Goal: Task Accomplishment & Management: Manage account settings

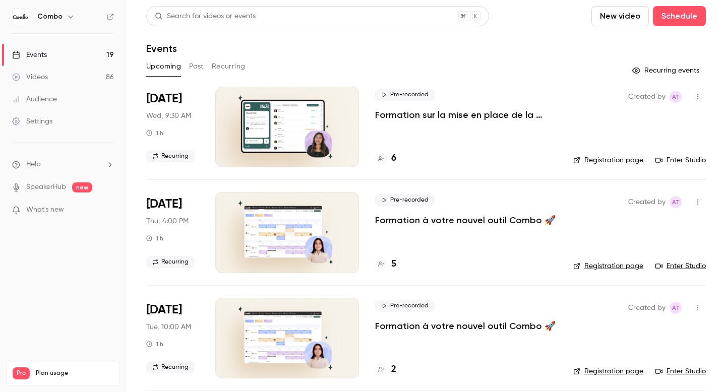
click at [58, 52] on link "Events 19" at bounding box center [63, 55] width 126 height 22
click at [77, 71] on link "Videos 86" at bounding box center [63, 77] width 126 height 22
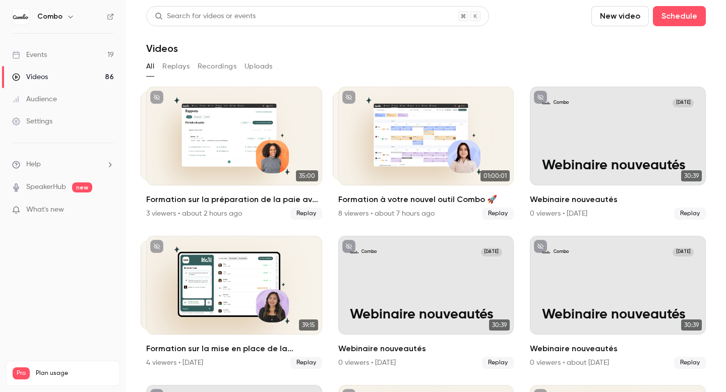
click at [79, 54] on link "Events 19" at bounding box center [63, 55] width 126 height 22
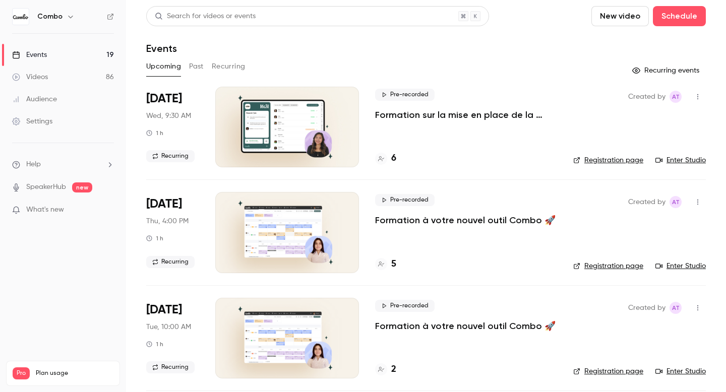
click at [218, 65] on button "Recurring" at bounding box center [229, 67] width 34 height 16
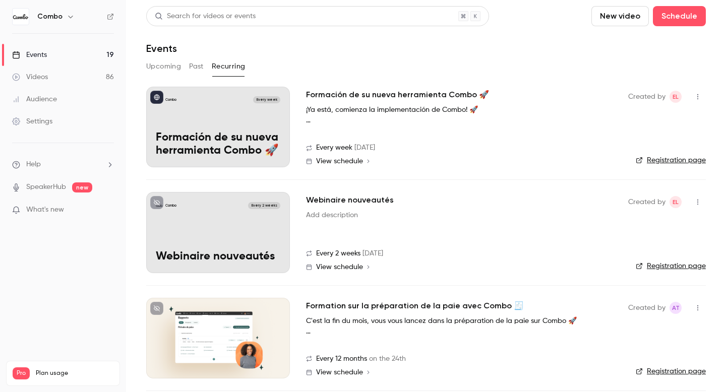
click at [699, 98] on icon "button" at bounding box center [698, 96] width 8 height 7
click at [482, 136] on div at bounding box center [363, 196] width 726 height 392
click at [212, 109] on div "Combo Every week Formación de su nueva herramienta Combo 🚀" at bounding box center [218, 127] width 144 height 81
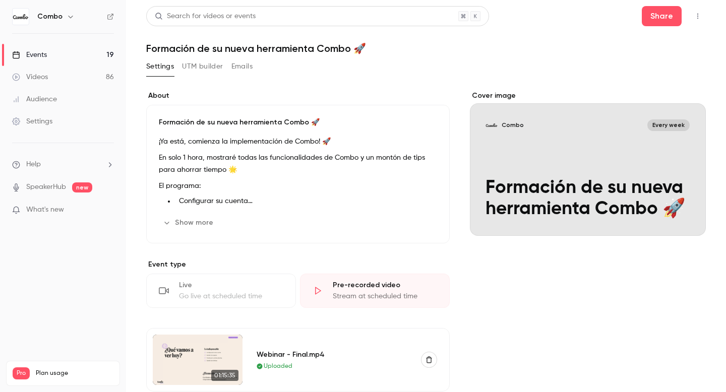
click at [238, 66] on button "Emails" at bounding box center [241, 67] width 21 height 16
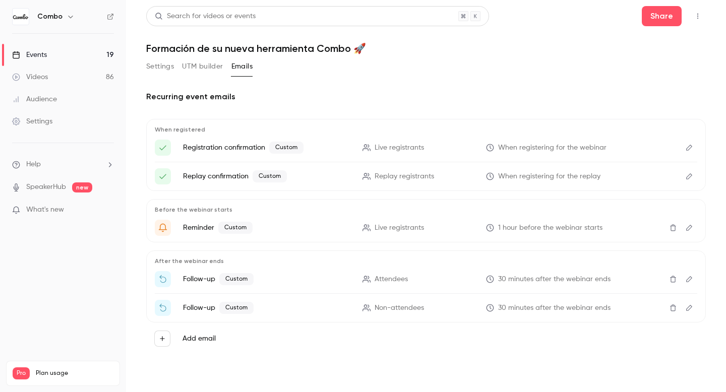
click at [690, 151] on icon "Edit" at bounding box center [689, 147] width 8 height 7
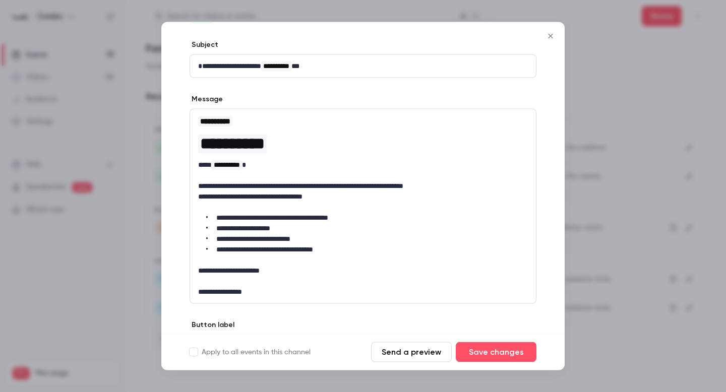
scroll to position [21, 0]
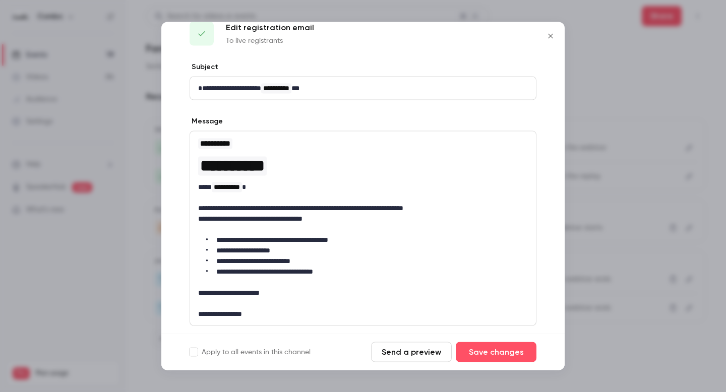
click at [550, 35] on icon "Close" at bounding box center [551, 36] width 12 height 8
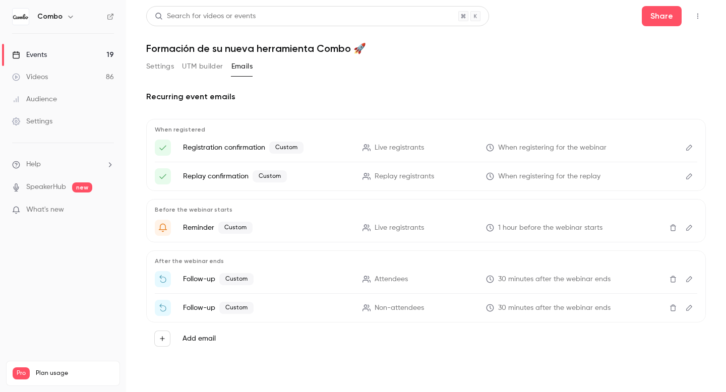
click at [685, 149] on icon "Edit" at bounding box center [689, 147] width 8 height 7
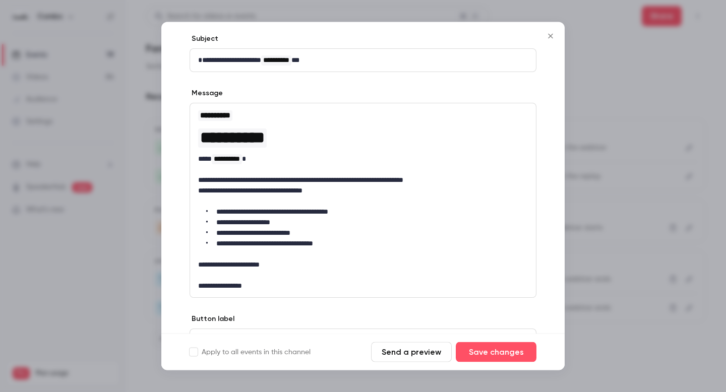
scroll to position [104, 0]
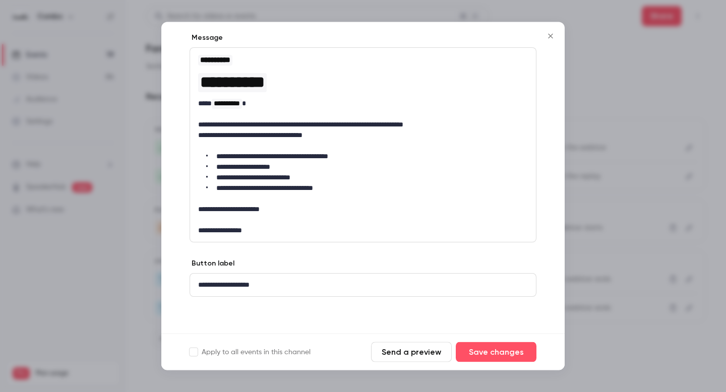
click at [275, 284] on p "**********" at bounding box center [363, 285] width 330 height 11
click at [698, 154] on div at bounding box center [363, 196] width 726 height 392
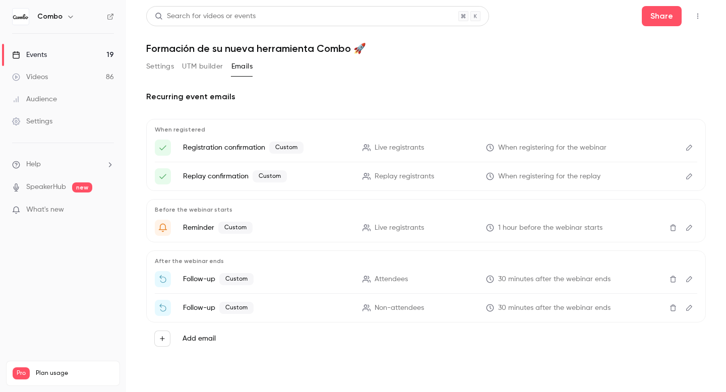
click at [690, 174] on icon "Edit" at bounding box center [689, 176] width 8 height 7
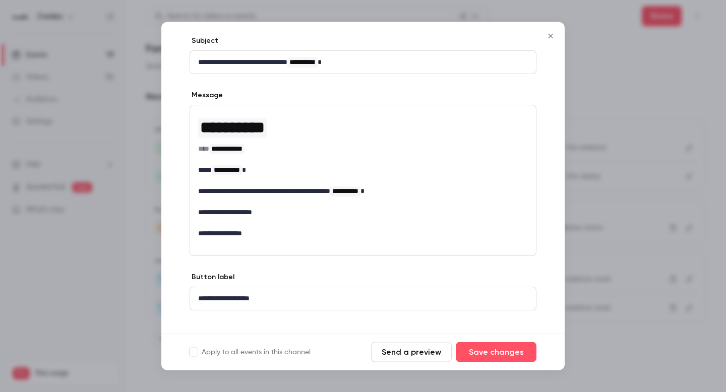
scroll to position [60, 0]
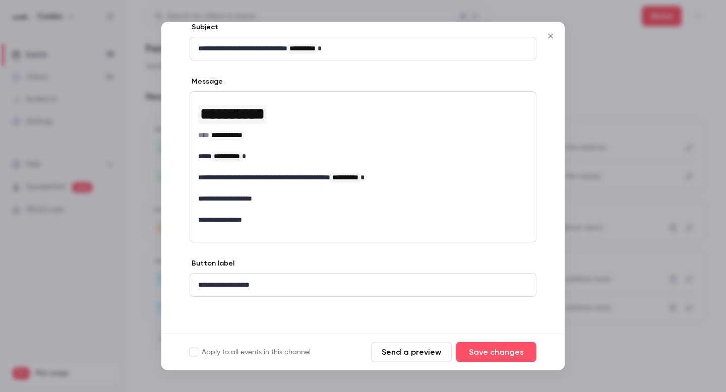
click at [615, 160] on div at bounding box center [363, 196] width 726 height 392
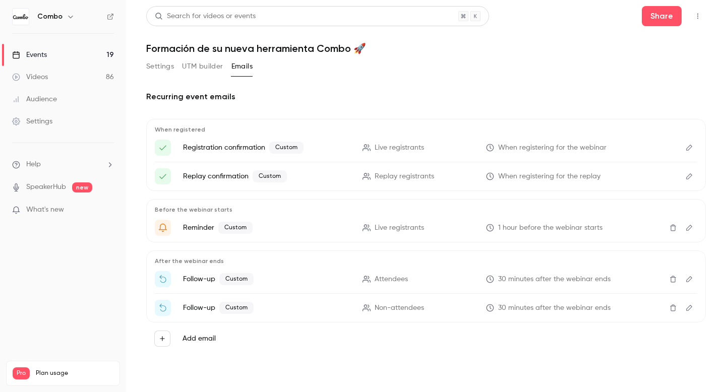
click at [694, 230] on button "Edit" at bounding box center [689, 228] width 16 height 16
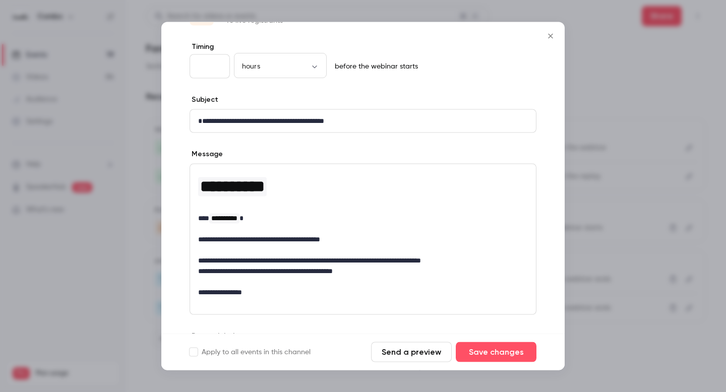
scroll to position [113, 0]
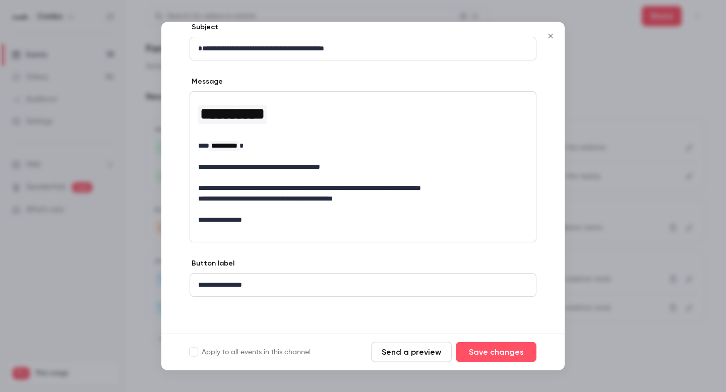
click at [662, 236] on div at bounding box center [363, 196] width 726 height 392
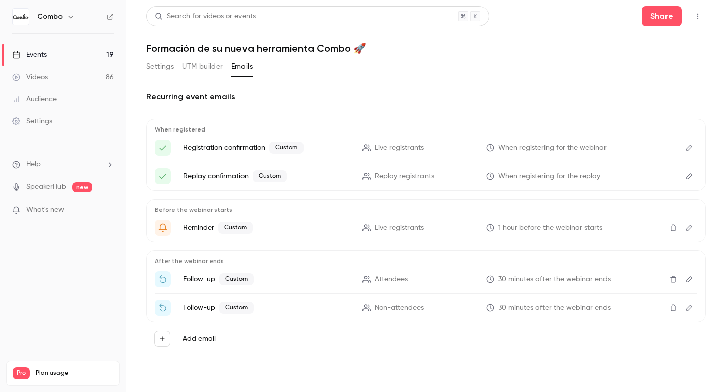
click at [689, 278] on icon "Edit" at bounding box center [689, 279] width 6 height 6
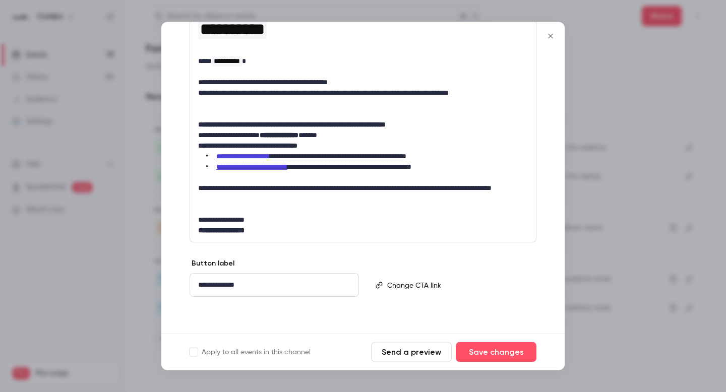
scroll to position [139, 0]
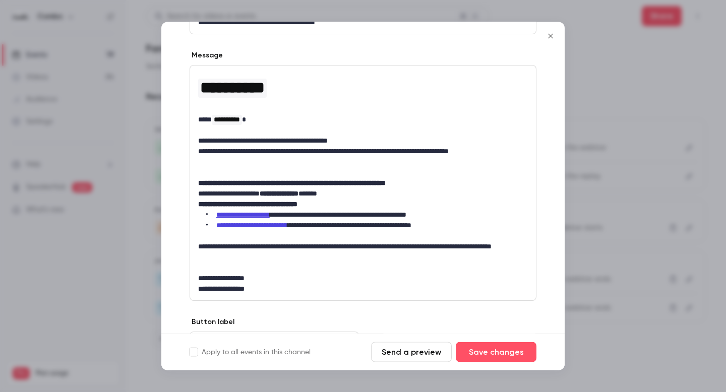
click at [608, 189] on div at bounding box center [363, 196] width 726 height 392
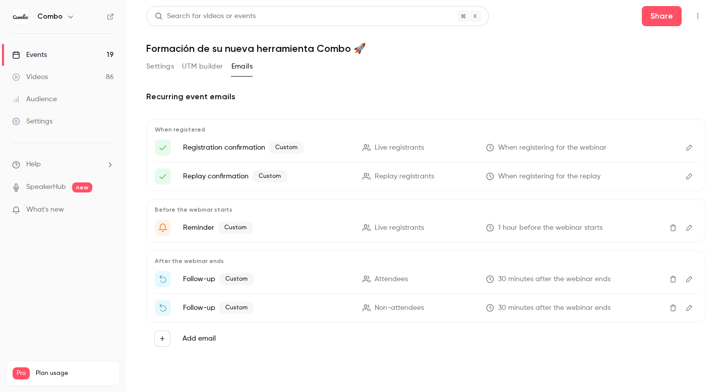
click at [148, 60] on button "Settings" at bounding box center [160, 67] width 28 height 16
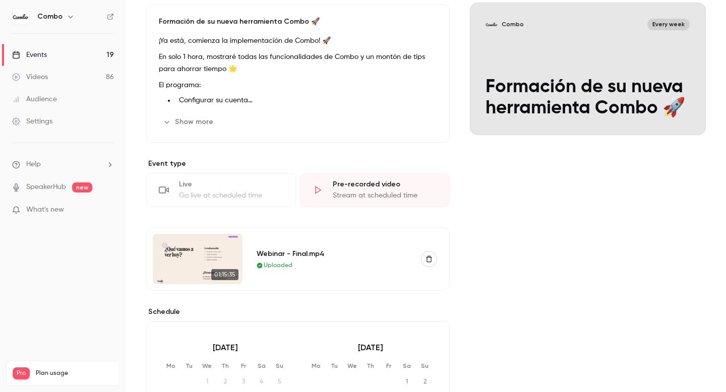
scroll to position [103, 0]
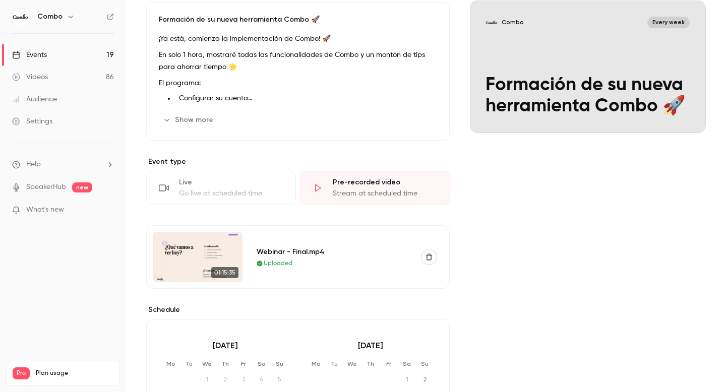
click at [220, 238] on img at bounding box center [198, 257] width 90 height 50
click at [196, 257] on img at bounding box center [198, 257] width 90 height 50
click at [302, 255] on div "Webinar - Final.mp4" at bounding box center [333, 252] width 152 height 11
click at [280, 248] on div "Webinar - Final.mp4" at bounding box center [333, 252] width 152 height 11
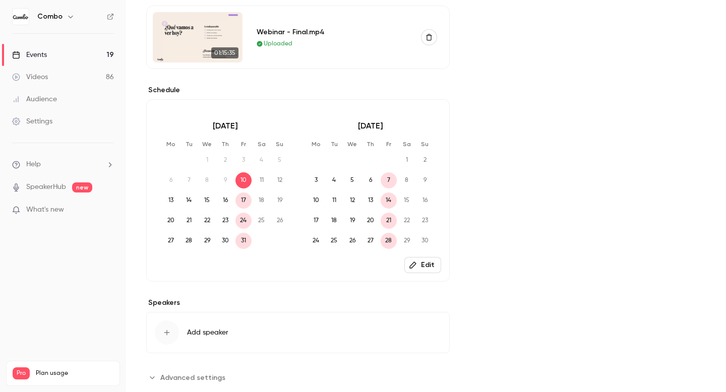
scroll to position [318, 0]
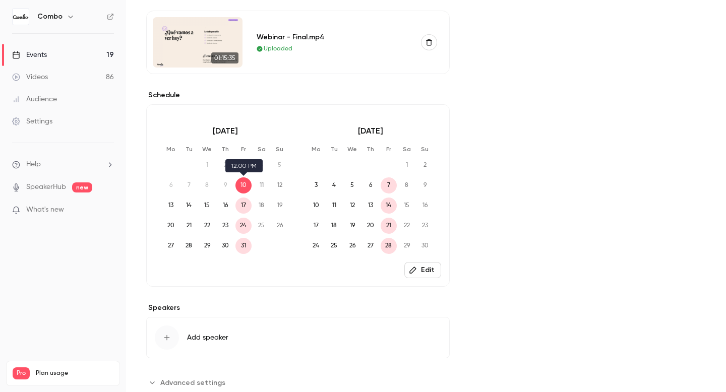
click at [244, 184] on span "10" at bounding box center [244, 186] width 16 height 16
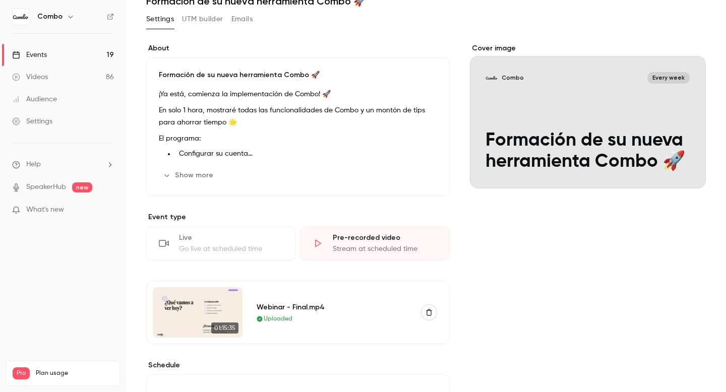
scroll to position [44, 0]
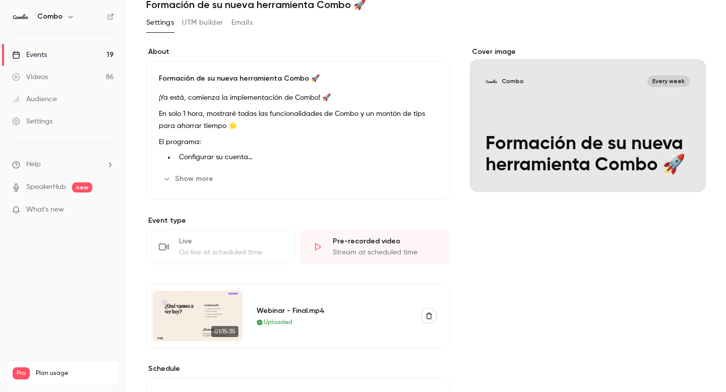
click at [200, 178] on button "Show more" at bounding box center [189, 179] width 61 height 16
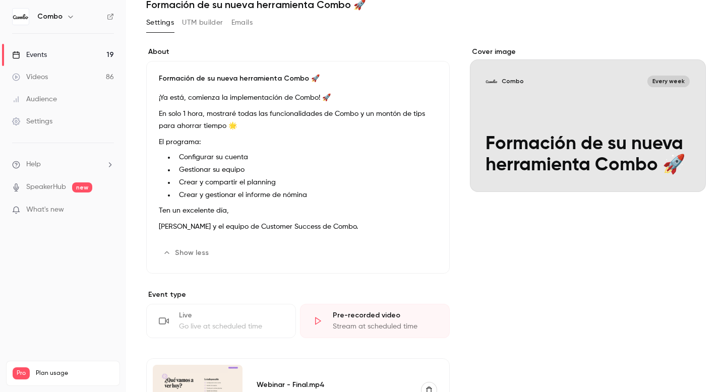
click at [247, 25] on button "Emails" at bounding box center [241, 23] width 21 height 16
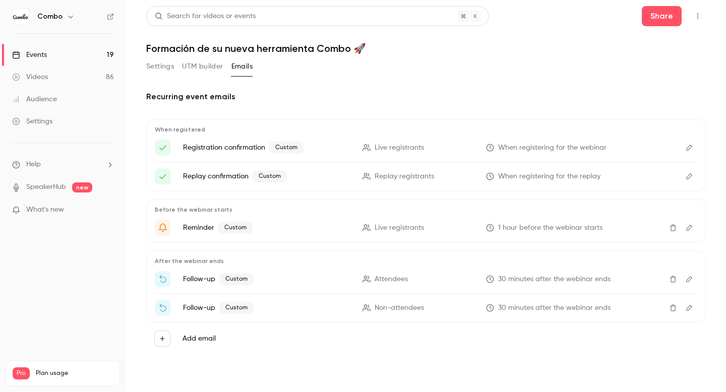
click at [682, 150] on button "Edit" at bounding box center [689, 148] width 16 height 16
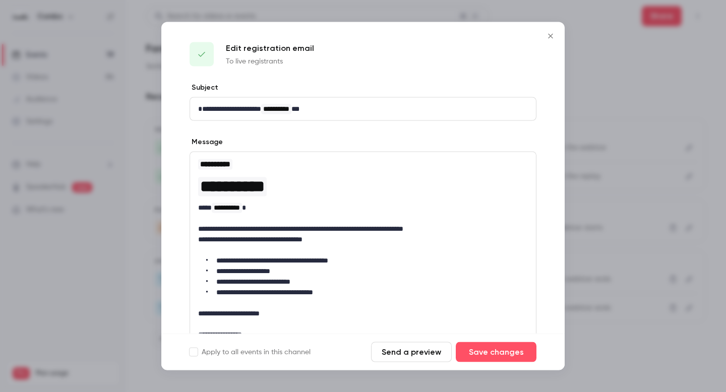
click at [400, 353] on button "Send a preview" at bounding box center [411, 352] width 81 height 20
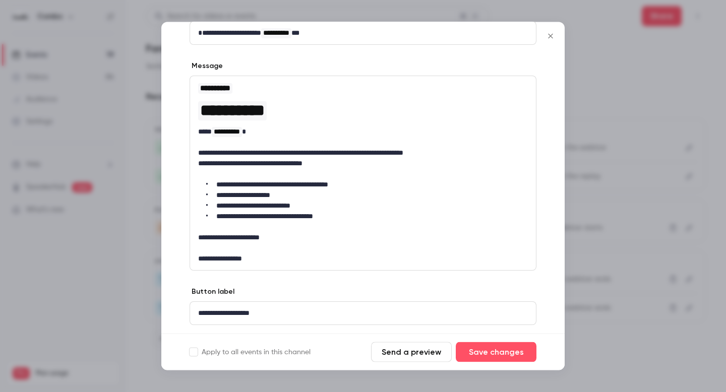
scroll to position [104, 0]
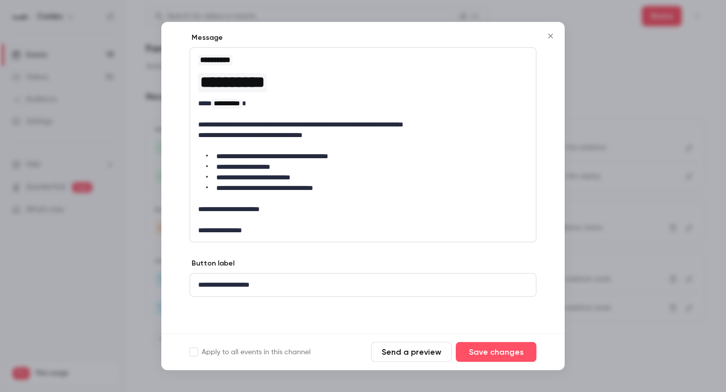
click at [137, 281] on div at bounding box center [363, 196] width 726 height 392
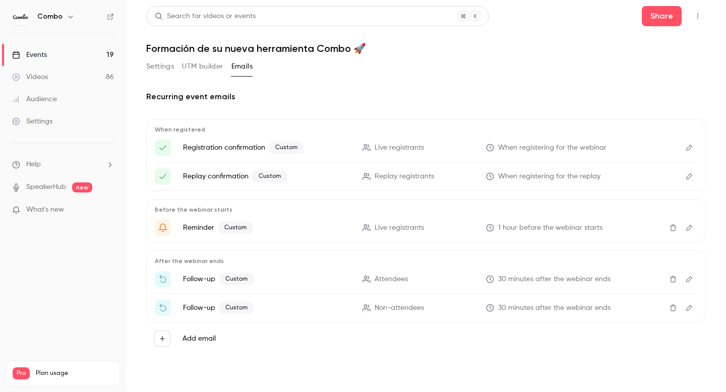
click at [403, 148] on span "Live registrants" at bounding box center [399, 148] width 49 height 11
click at [165, 340] on icon "button" at bounding box center [162, 338] width 7 height 7
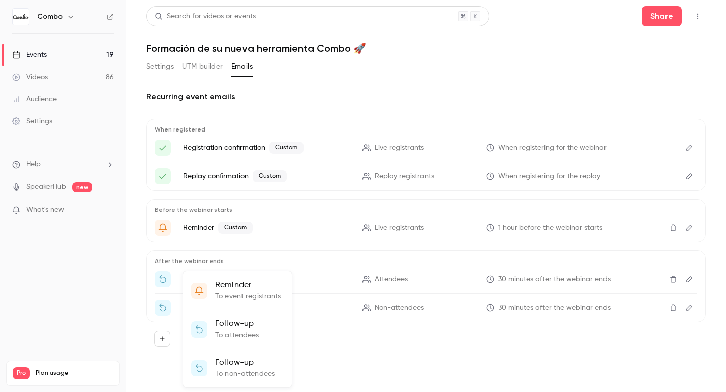
click at [417, 95] on div at bounding box center [363, 196] width 726 height 392
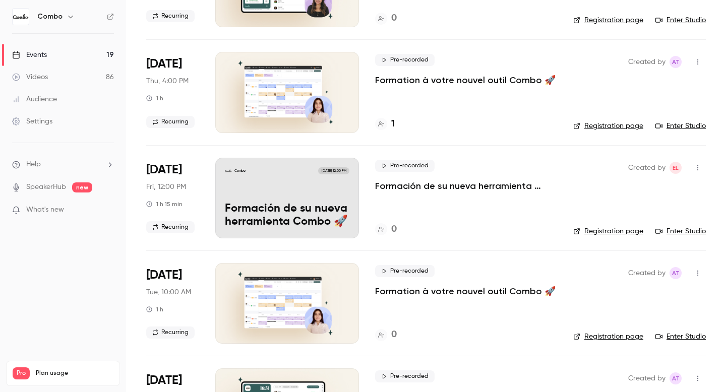
scroll to position [458, 0]
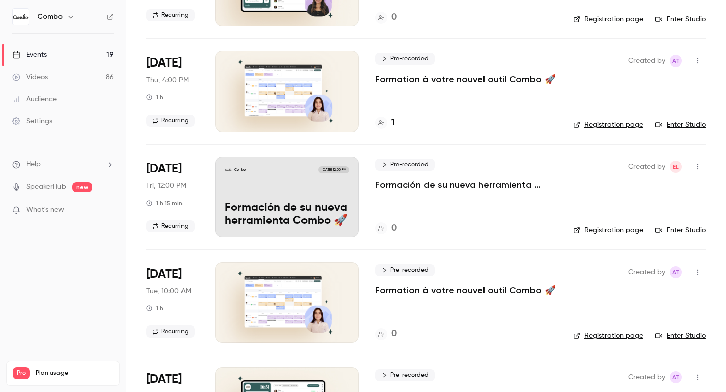
click at [254, 183] on div "Combo [DATE] 12:00 PM Formación de su nueva herramienta Combo 🚀" at bounding box center [287, 197] width 144 height 81
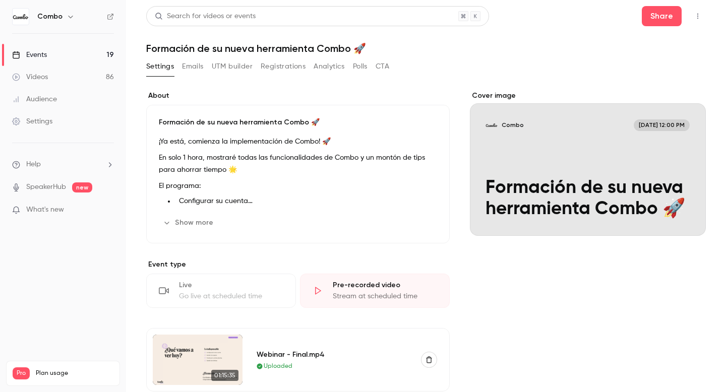
click at [189, 224] on button "Show more" at bounding box center [189, 223] width 61 height 16
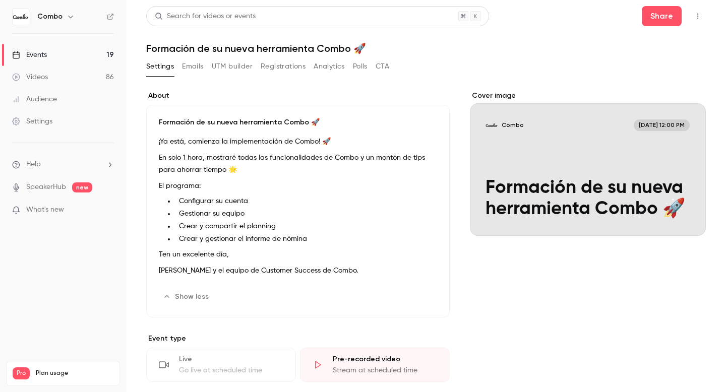
click at [193, 68] on button "Emails" at bounding box center [192, 67] width 21 height 16
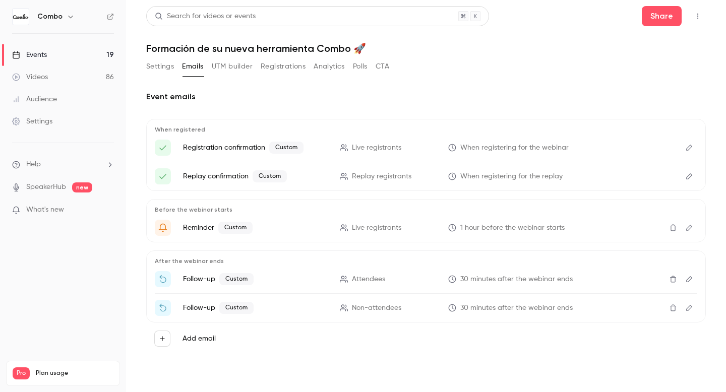
click at [230, 66] on button "UTM builder" at bounding box center [232, 67] width 41 height 16
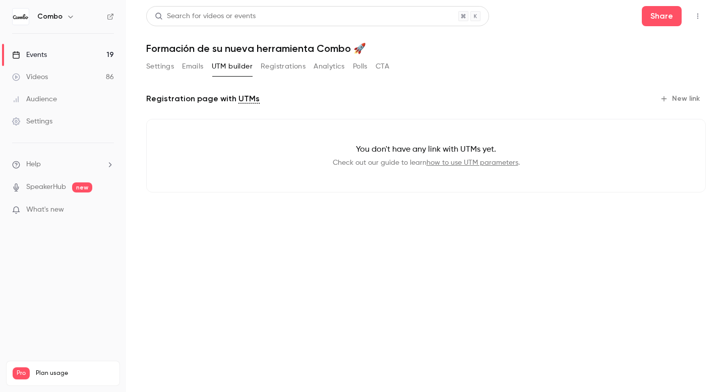
click at [277, 66] on button "Registrations" at bounding box center [283, 67] width 45 height 16
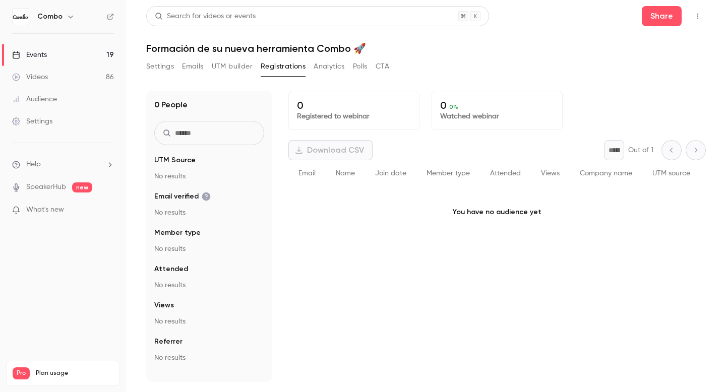
click at [324, 66] on button "Analytics" at bounding box center [329, 67] width 31 height 16
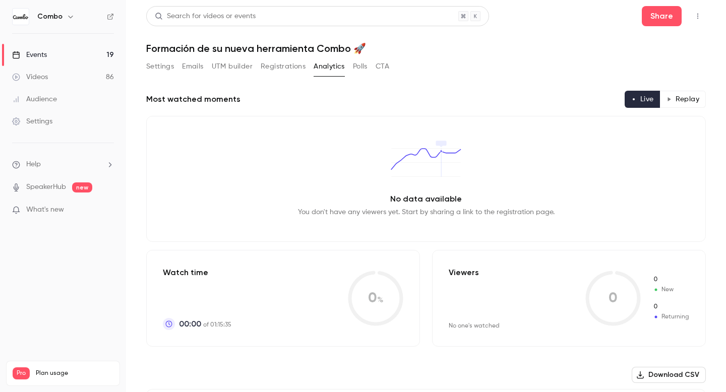
click at [167, 70] on button "Settings" at bounding box center [160, 67] width 28 height 16
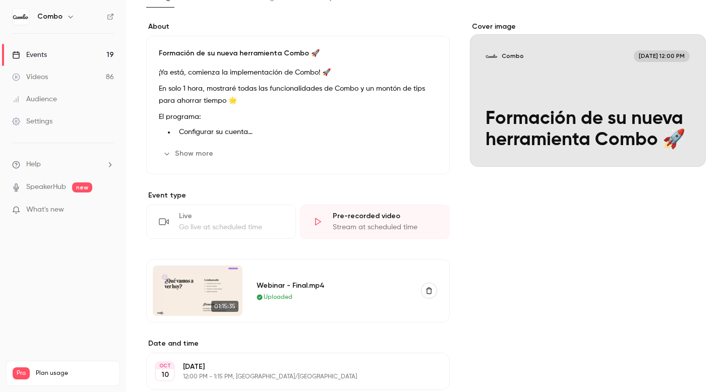
scroll to position [201, 0]
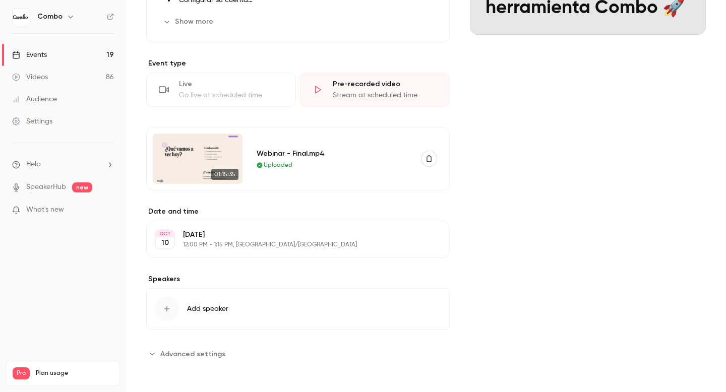
click at [320, 112] on section "Event type Live Go live at scheduled time Pre-recorded video Stream at schedule…" at bounding box center [298, 125] width 304 height 132
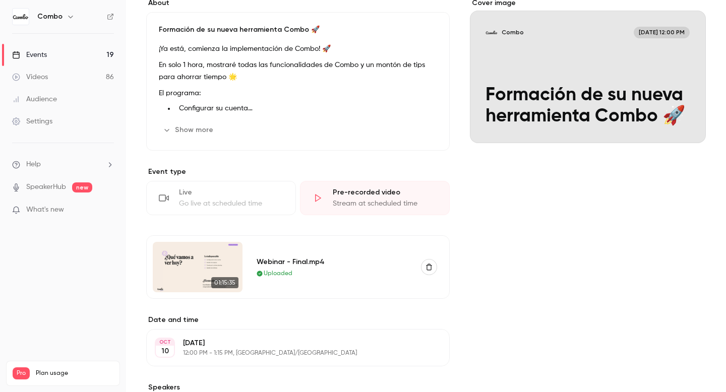
scroll to position [0, 0]
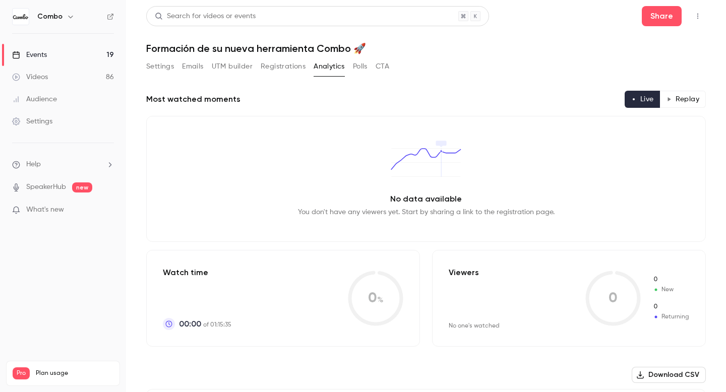
click at [73, 48] on link "Events 19" at bounding box center [63, 55] width 126 height 22
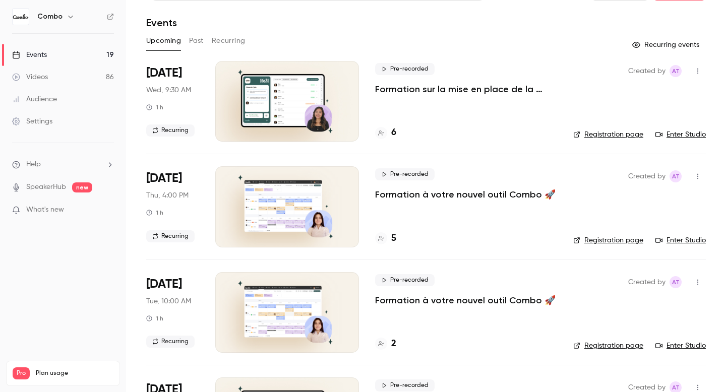
scroll to position [31, 0]
